Goal: Task Accomplishment & Management: Complete application form

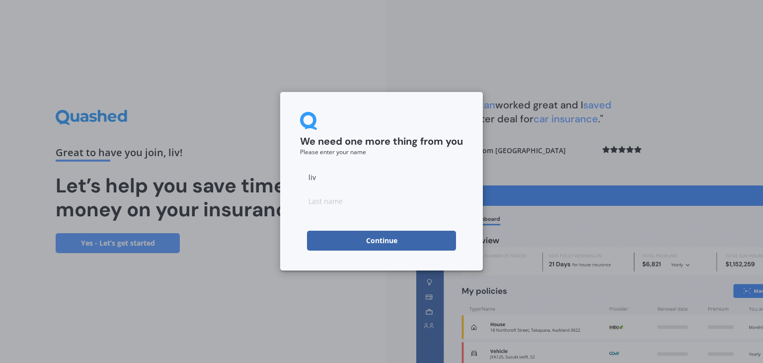
click at [497, 143] on div "We need one more thing from you Please enter your name liv Continue" at bounding box center [381, 181] width 763 height 363
